Goal: Task Accomplishment & Management: Complete application form

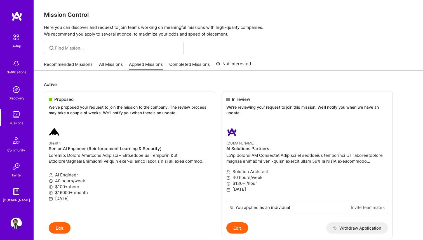
click at [70, 66] on link "Recommended Missions" at bounding box center [68, 65] width 49 height 9
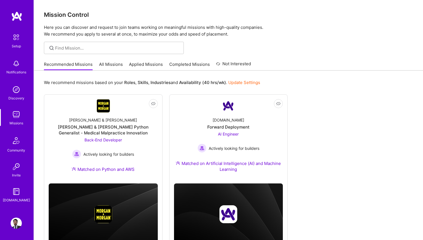
click at [117, 61] on link "All Missions" at bounding box center [111, 65] width 24 height 9
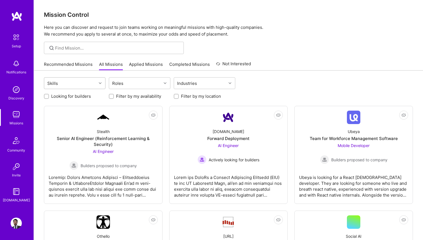
click at [82, 82] on div "Skills" at bounding box center [70, 82] width 52 height 11
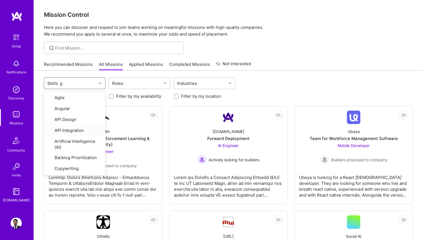
type input "go"
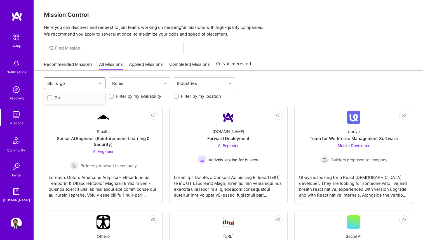
click at [70, 97] on div "Go" at bounding box center [74, 97] width 55 height 6
checkbox input "true"
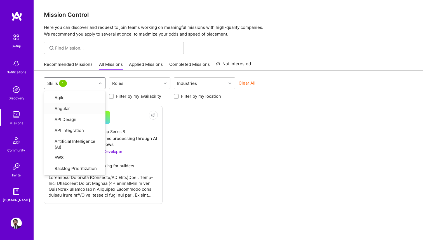
click at [188, 135] on div "Not Interested Stealth Startup Series B Streamlining billing and claims process…" at bounding box center [228, 155] width 369 height 98
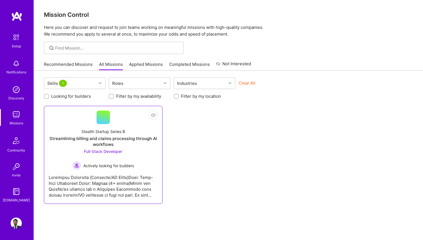
click at [112, 153] on span "Full-Stack Developer" at bounding box center [103, 151] width 38 height 5
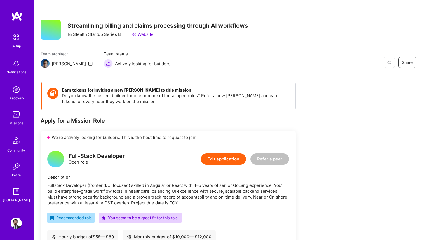
click at [18, 114] on img at bounding box center [16, 114] width 11 height 11
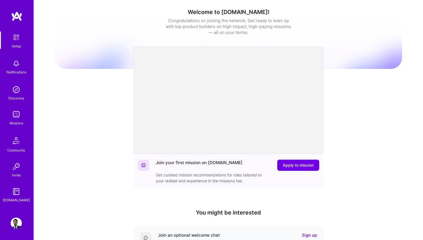
click at [14, 113] on img at bounding box center [16, 114] width 11 height 11
